Goal: Task Accomplishment & Management: Use online tool/utility

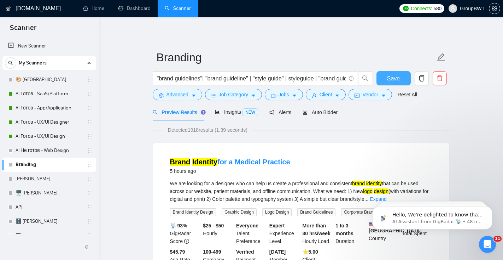
click at [396, 79] on span "Save" at bounding box center [393, 78] width 13 height 9
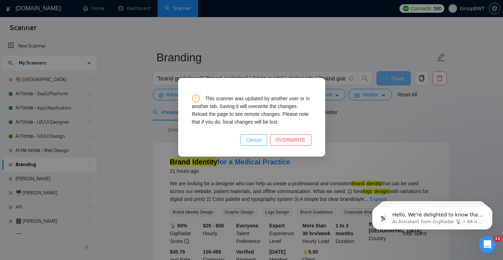
drag, startPoint x: 258, startPoint y: 145, endPoint x: 173, endPoint y: 37, distance: 137.4
click at [258, 144] on button "Cancel" at bounding box center [253, 139] width 27 height 11
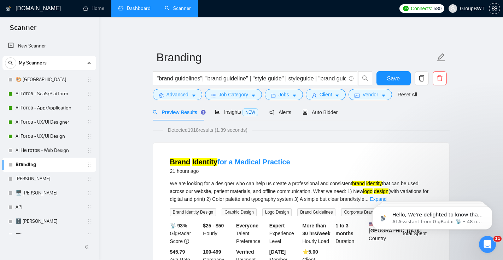
click at [143, 11] on link "Dashboard" at bounding box center [134, 8] width 32 height 6
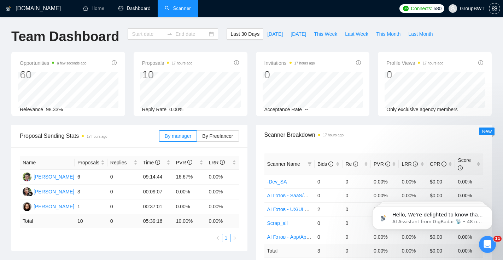
type input "[DATE]"
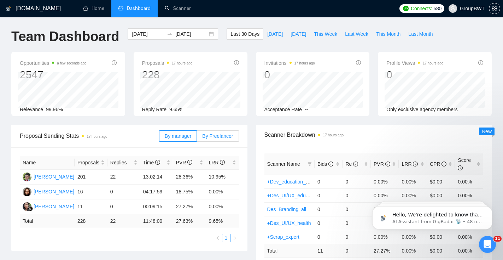
click at [216, 134] on span "By Freelancer" at bounding box center [217, 136] width 31 height 6
click at [197, 138] on input "By Freelancer" at bounding box center [197, 138] width 0 height 0
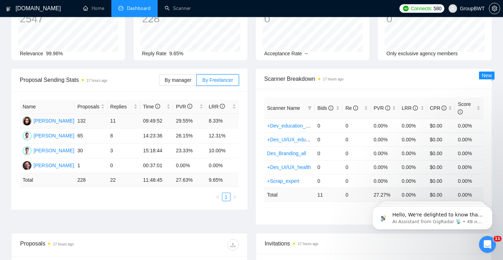
scroll to position [59, 0]
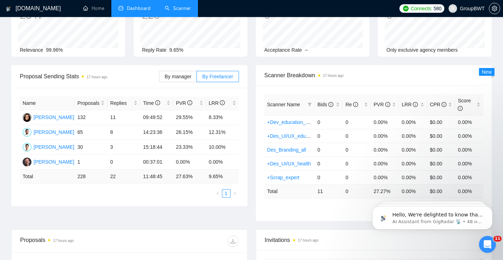
click at [174, 11] on link "Scanner" at bounding box center [178, 8] width 26 height 6
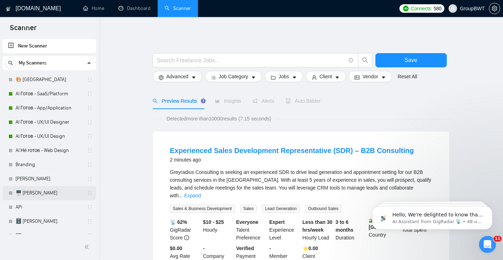
scroll to position [1, 0]
click at [53, 161] on link "Branding" at bounding box center [49, 164] width 67 height 14
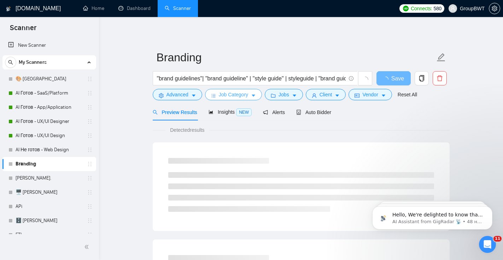
click at [239, 97] on span "Job Category" at bounding box center [233, 95] width 29 height 8
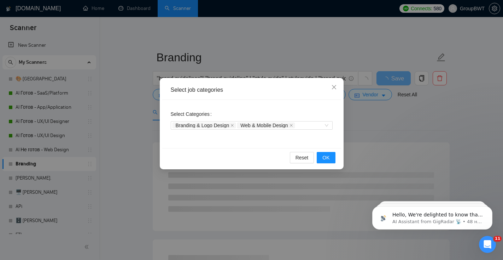
click at [290, 55] on div "Select job categories Select Categories Branding & Logo Design Web & Mobile Des…" at bounding box center [251, 130] width 503 height 260
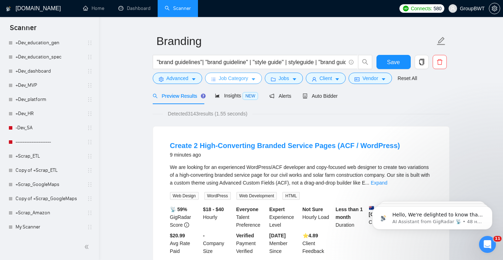
scroll to position [44, 0]
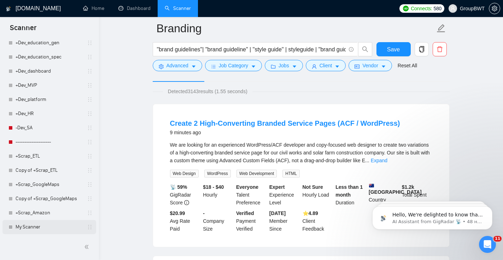
click at [51, 224] on link "My Scanner" at bounding box center [49, 227] width 67 height 14
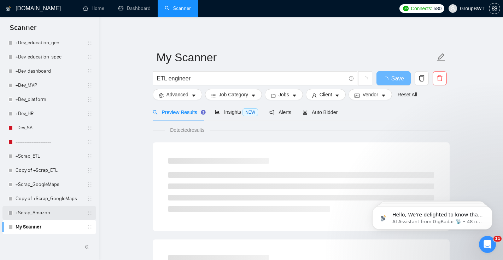
click at [53, 213] on link "+Scrap_Amazon" at bounding box center [49, 212] width 67 height 14
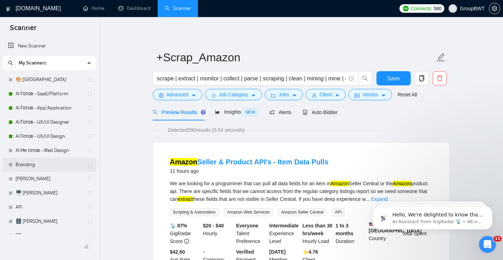
click at [56, 166] on link "Branding" at bounding box center [49, 164] width 67 height 14
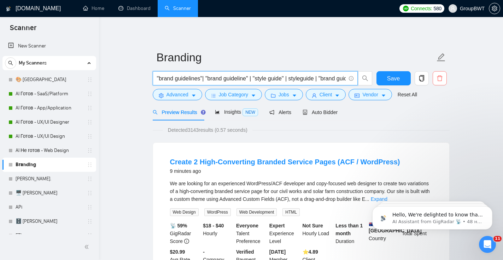
scroll to position [0, 272]
drag, startPoint x: 251, startPoint y: 80, endPoint x: 440, endPoint y: 81, distance: 189.6
click at [442, 83] on div ""brand guidelines"| "brand guideline" | "style guide" | styleguide | "brand gui…" at bounding box center [299, 80] width 297 height 18
click at [248, 95] on span "Job Category" at bounding box center [233, 95] width 29 height 8
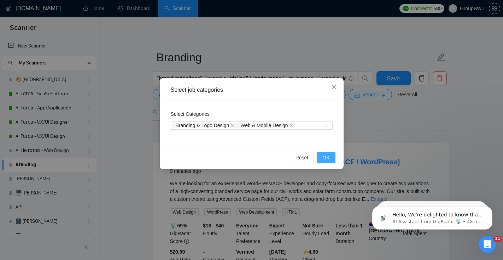
drag, startPoint x: 295, startPoint y: 123, endPoint x: 319, endPoint y: 149, distance: 34.8
click at [293, 123] on icon "close" at bounding box center [292, 125] width 4 height 4
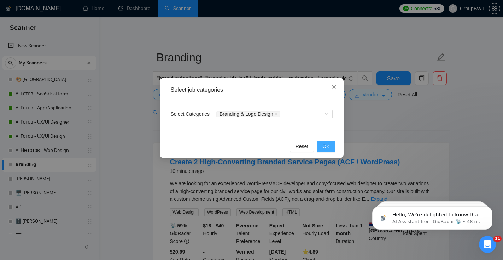
click at [326, 144] on span "OK" at bounding box center [326, 146] width 7 height 8
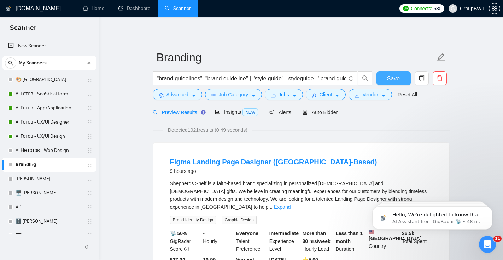
click at [390, 77] on span "Save" at bounding box center [393, 78] width 13 height 9
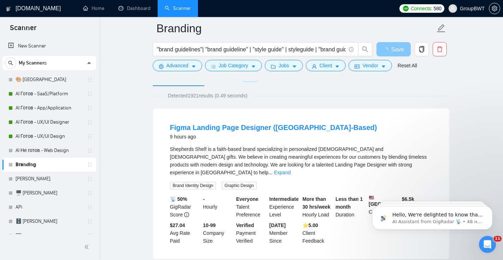
scroll to position [42, 0]
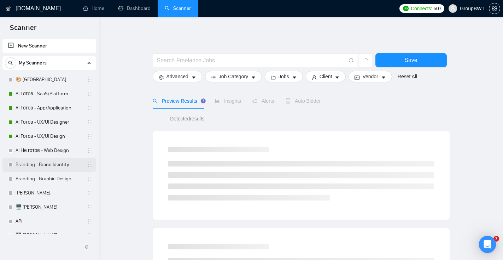
click at [28, 165] on link "Branding - Brand Identity" at bounding box center [49, 164] width 67 height 14
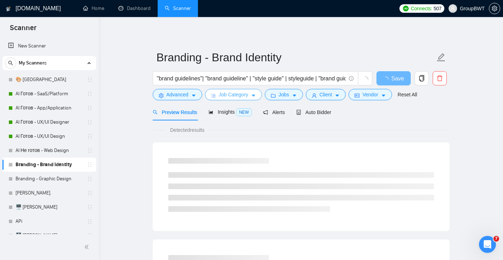
click at [229, 95] on span "Job Category" at bounding box center [233, 95] width 29 height 8
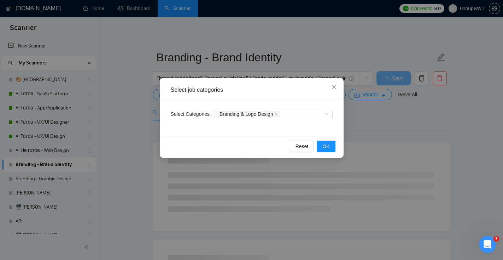
click at [295, 41] on div "Select job categories Select Categories Branding & Logo Design Reset OK" at bounding box center [251, 130] width 503 height 260
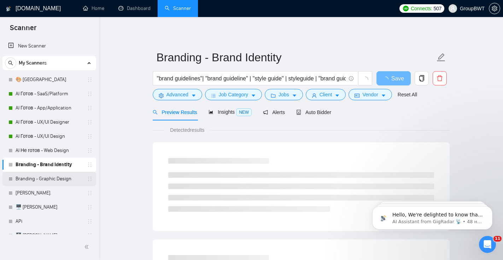
click at [29, 175] on link "Branding - Graphic Design" at bounding box center [49, 179] width 67 height 14
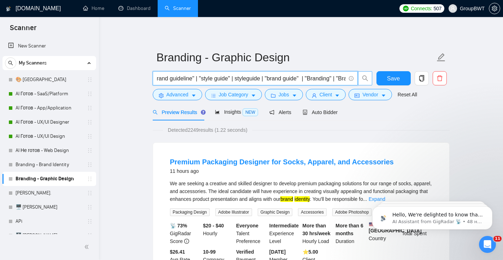
scroll to position [0, 272]
drag, startPoint x: 194, startPoint y: 77, endPoint x: 365, endPoint y: 78, distance: 170.8
click at [365, 78] on span ""brand guidelines"| "brand guideline" | "style guide" | styleguide | "brand gui…" at bounding box center [263, 78] width 220 height 14
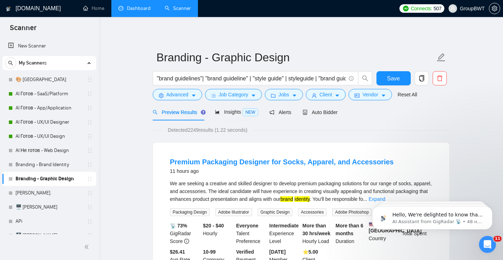
click at [132, 8] on link "Dashboard" at bounding box center [134, 8] width 32 height 6
